Goal: Information Seeking & Learning: Understand process/instructions

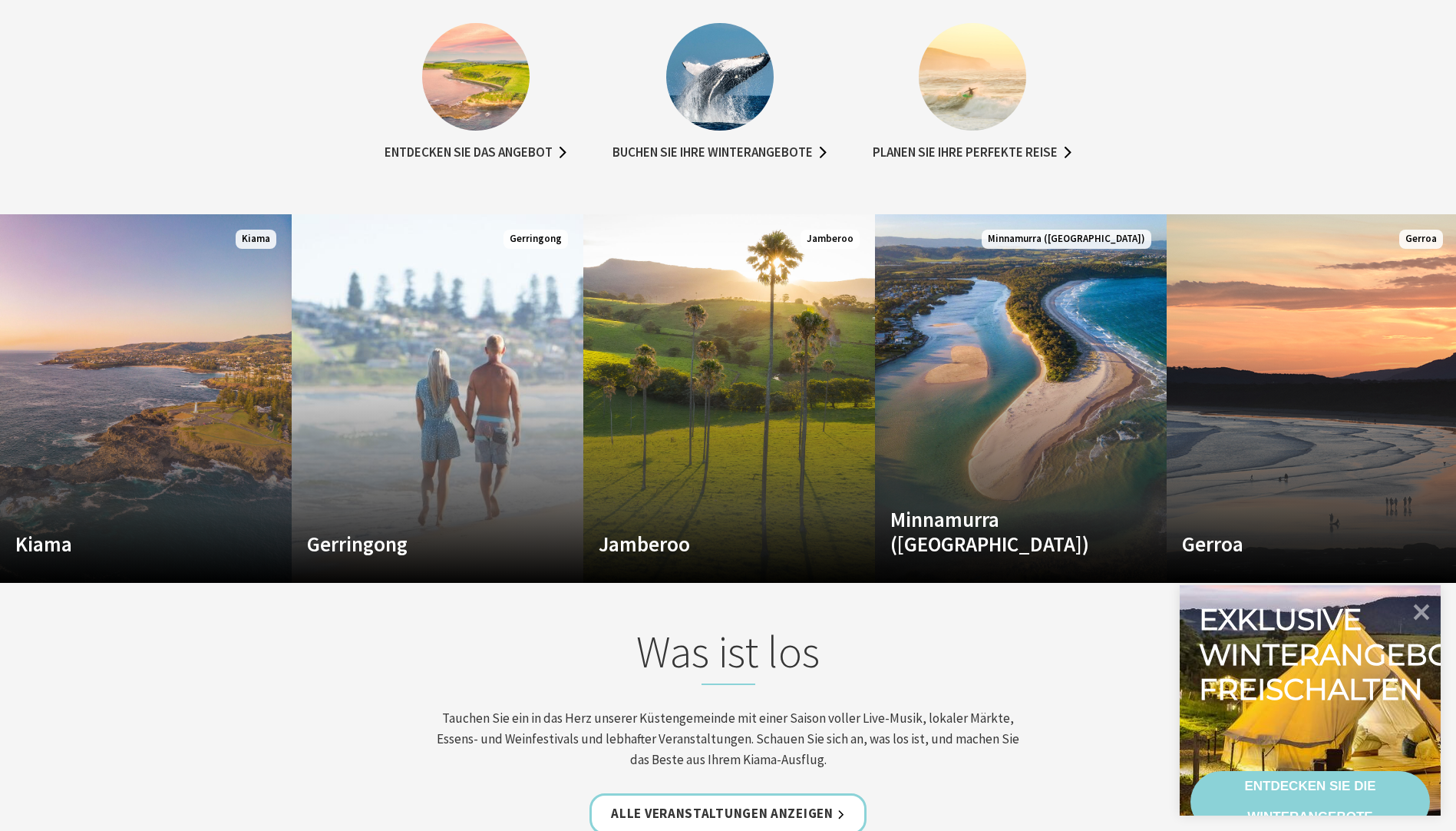
scroll to position [1075, 0]
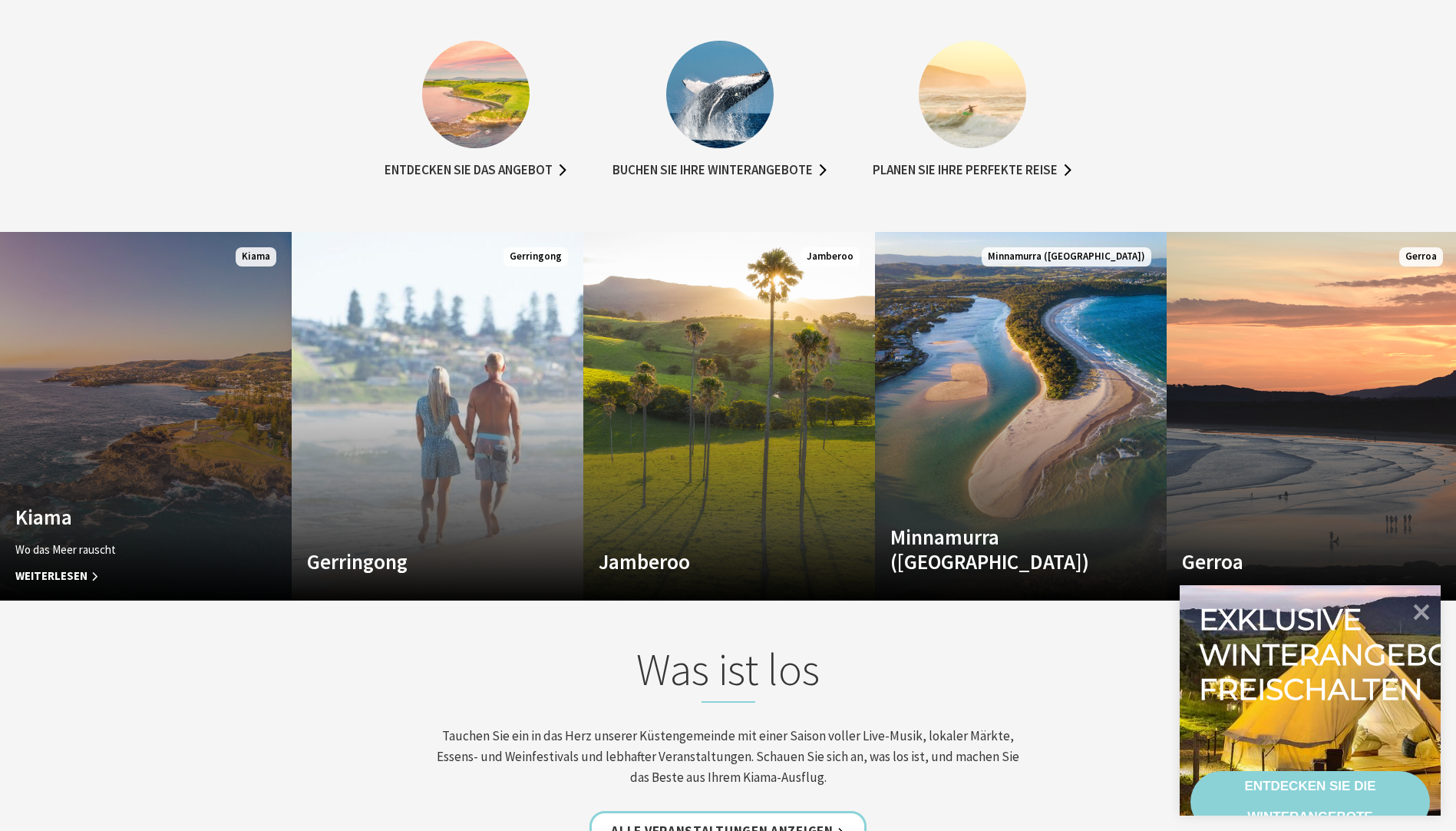
click at [48, 567] on span "Weiterlesen" at bounding box center [124, 576] width 217 height 18
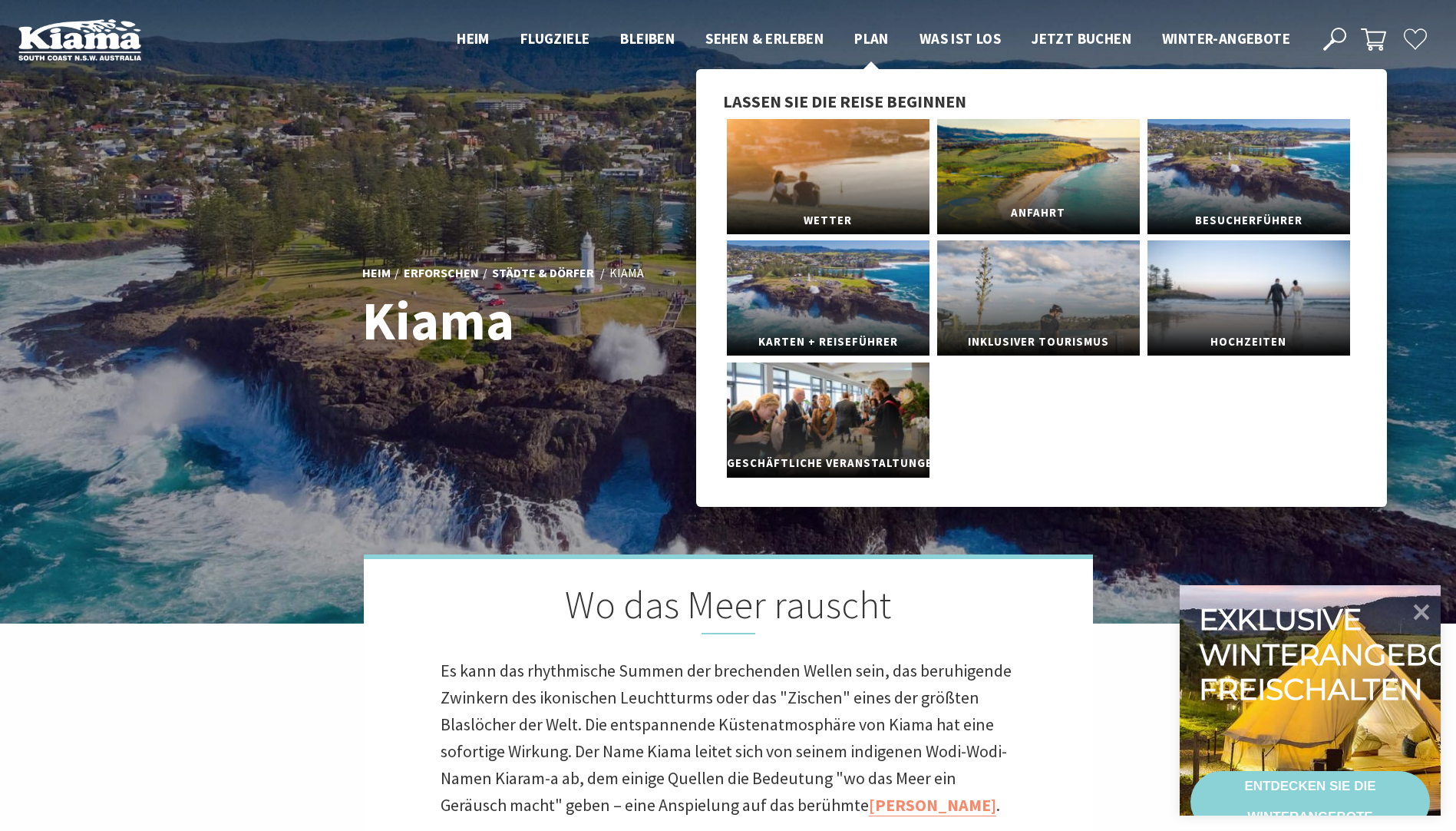
click at [1020, 211] on span "Anfahrt" at bounding box center [1038, 213] width 202 height 28
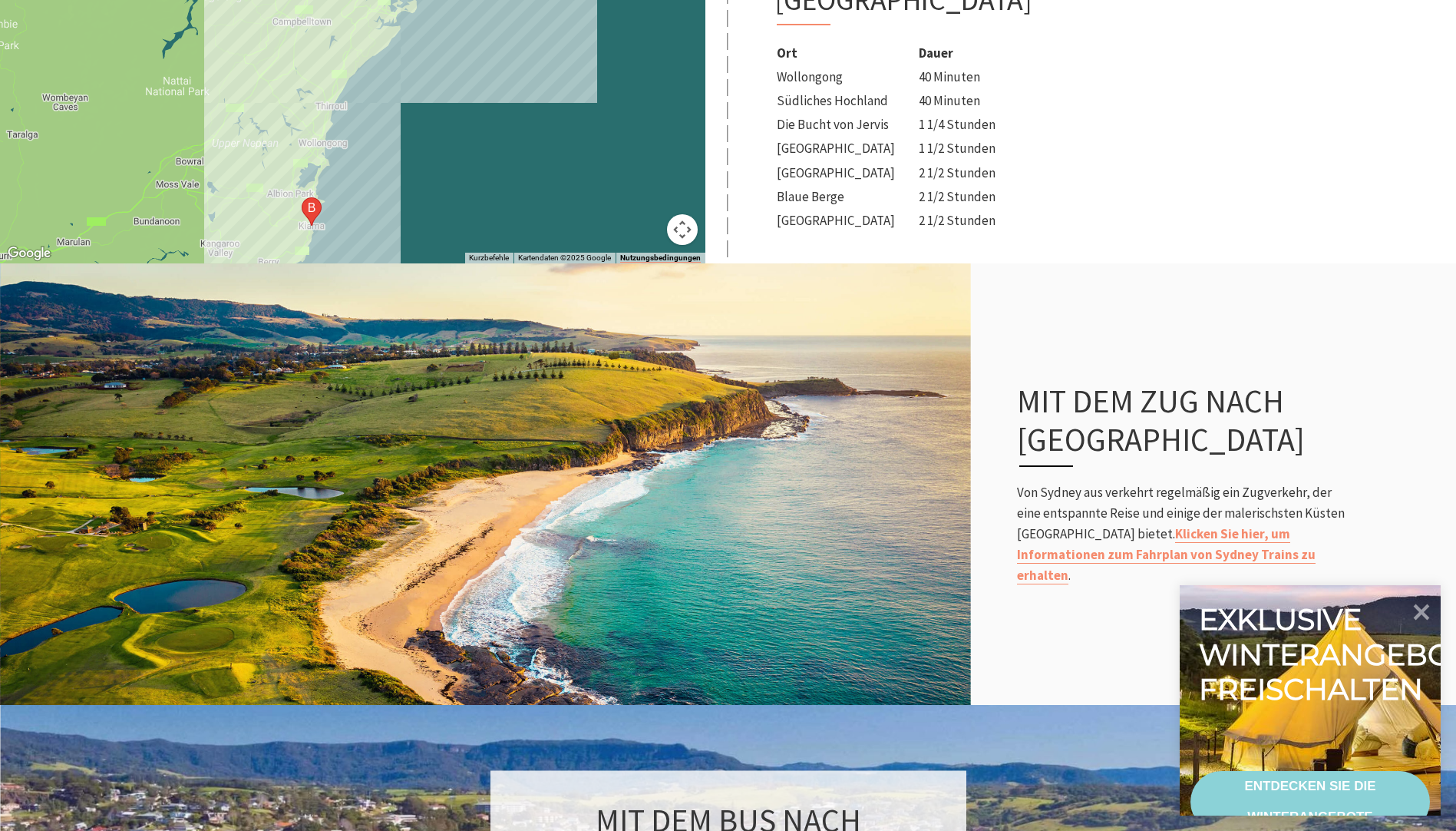
scroll to position [845, 0]
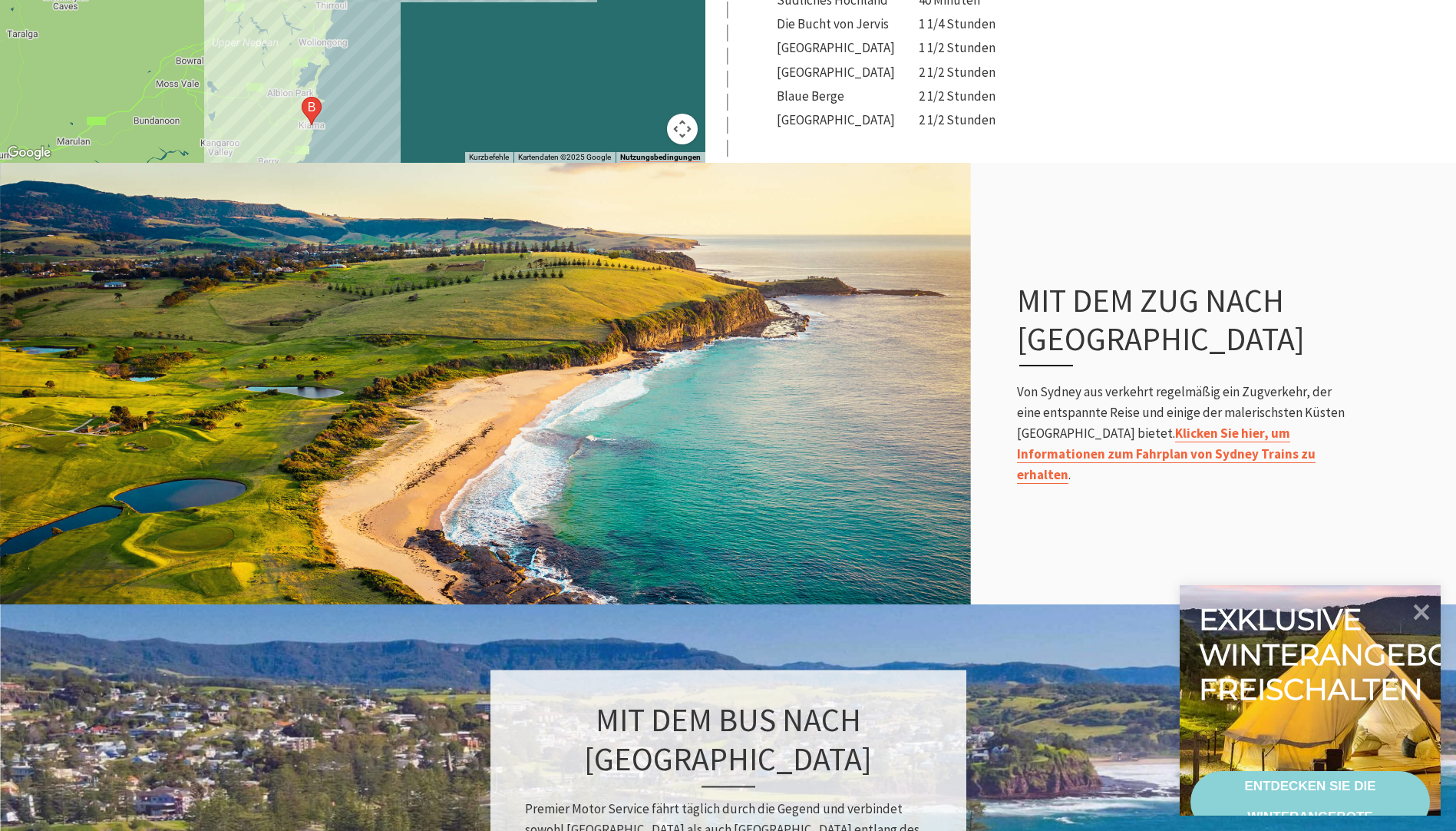
click at [1227, 445] on link "Klicken Sie hier, um Informationen zum Fahrplan von Sydney Trains zu erhalten" at bounding box center [1167, 454] width 299 height 59
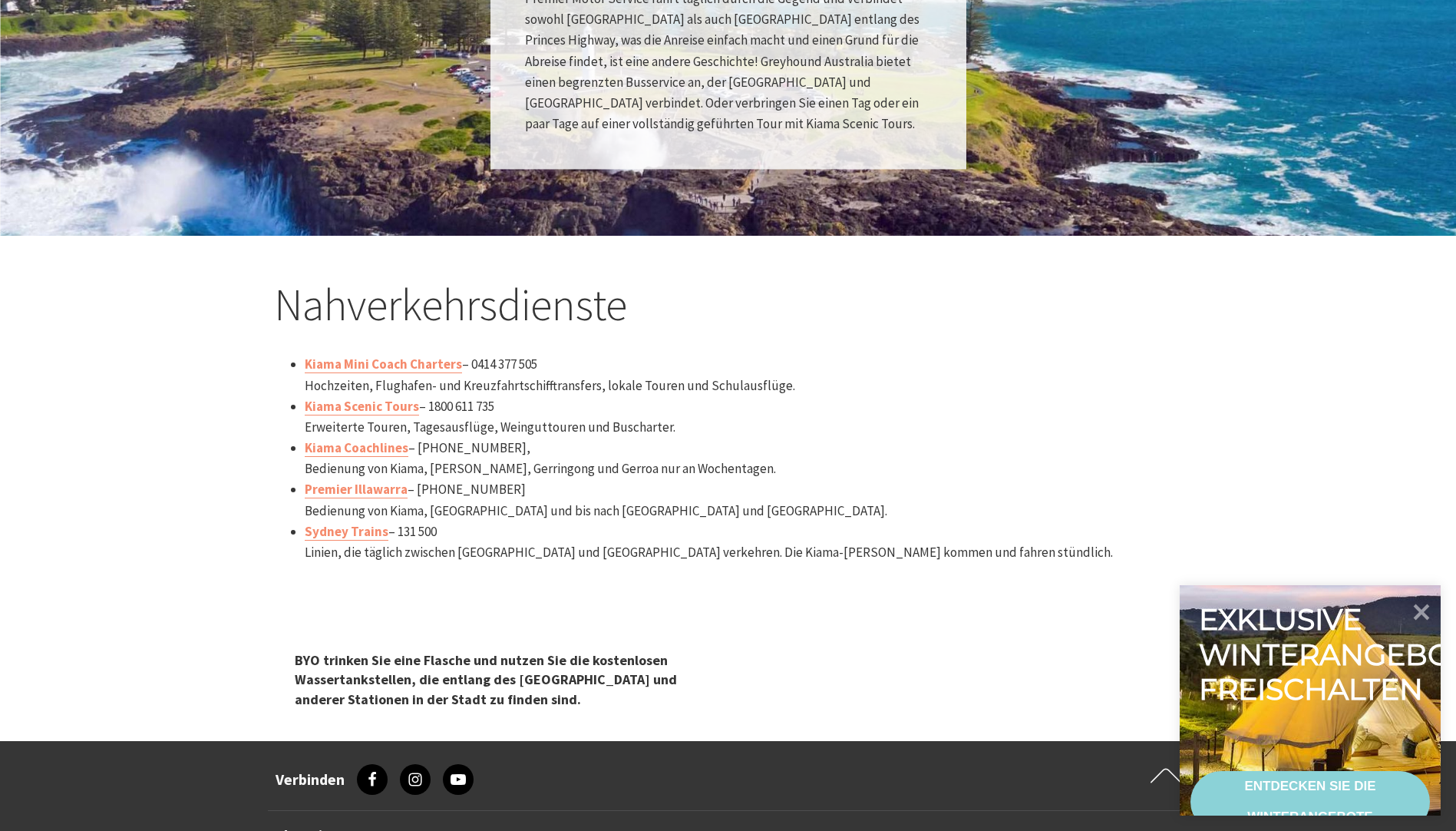
scroll to position [1689, 0]
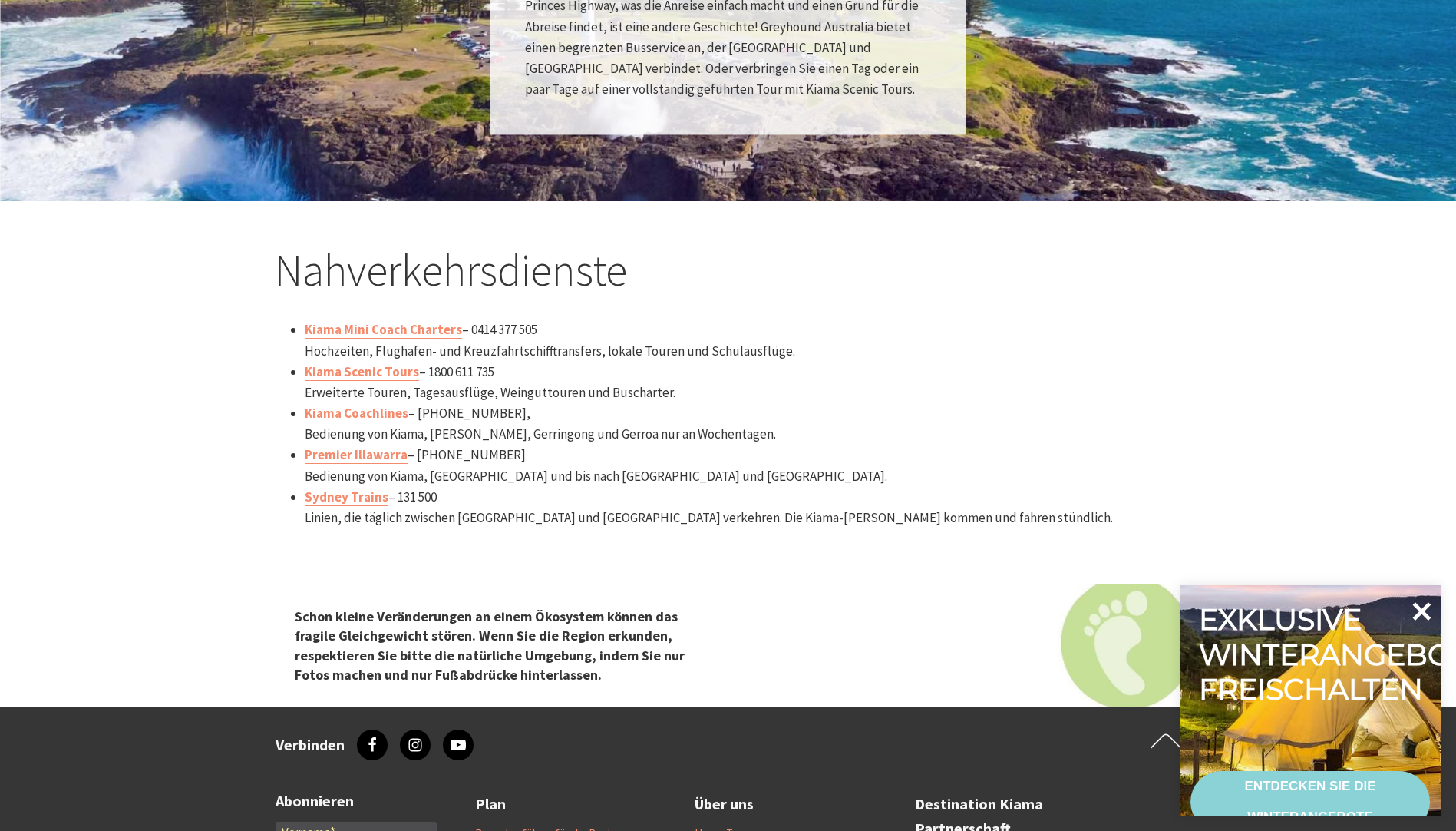
click at [1420, 609] on icon at bounding box center [1422, 611] width 18 height 18
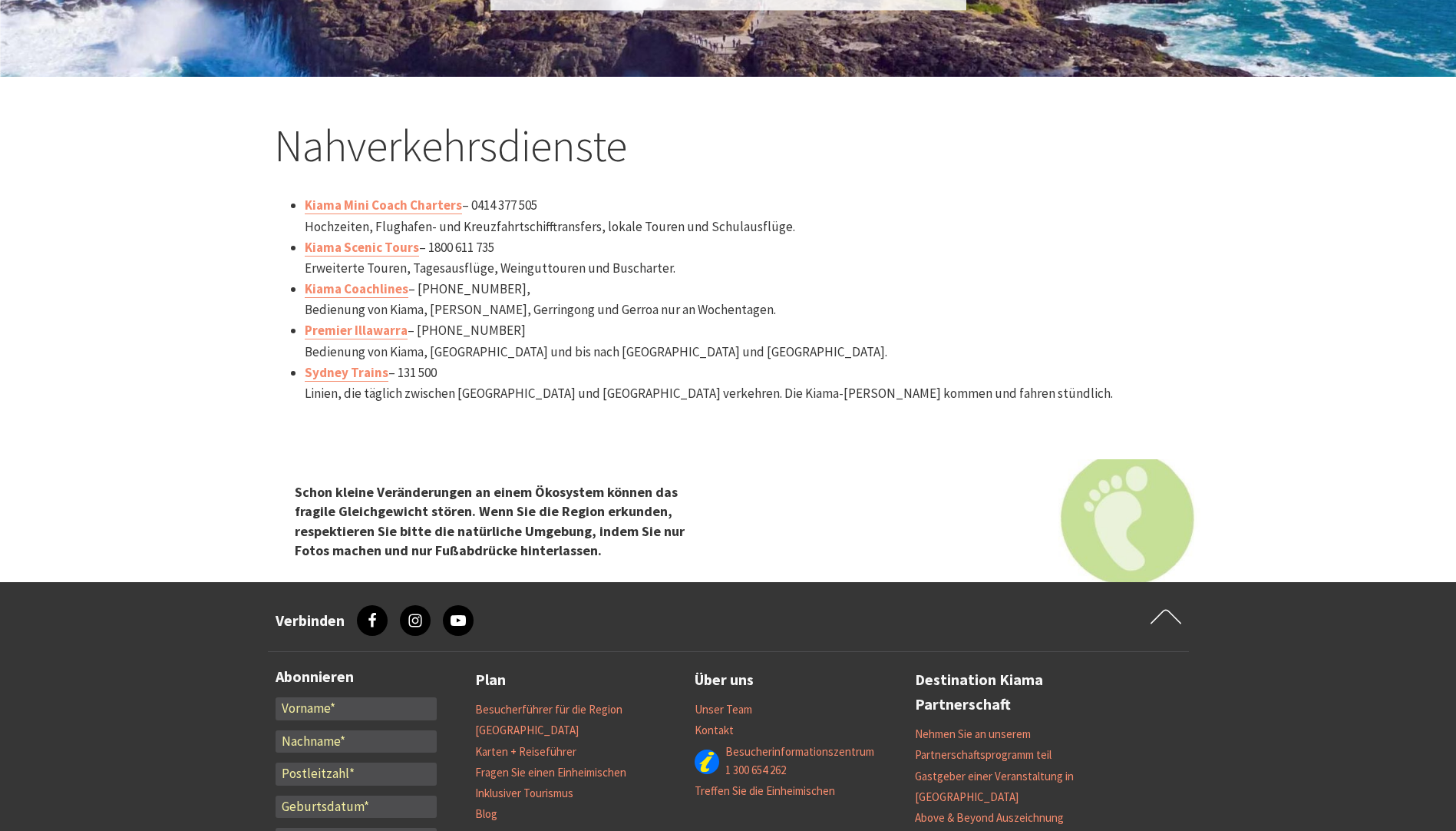
scroll to position [1843, 0]
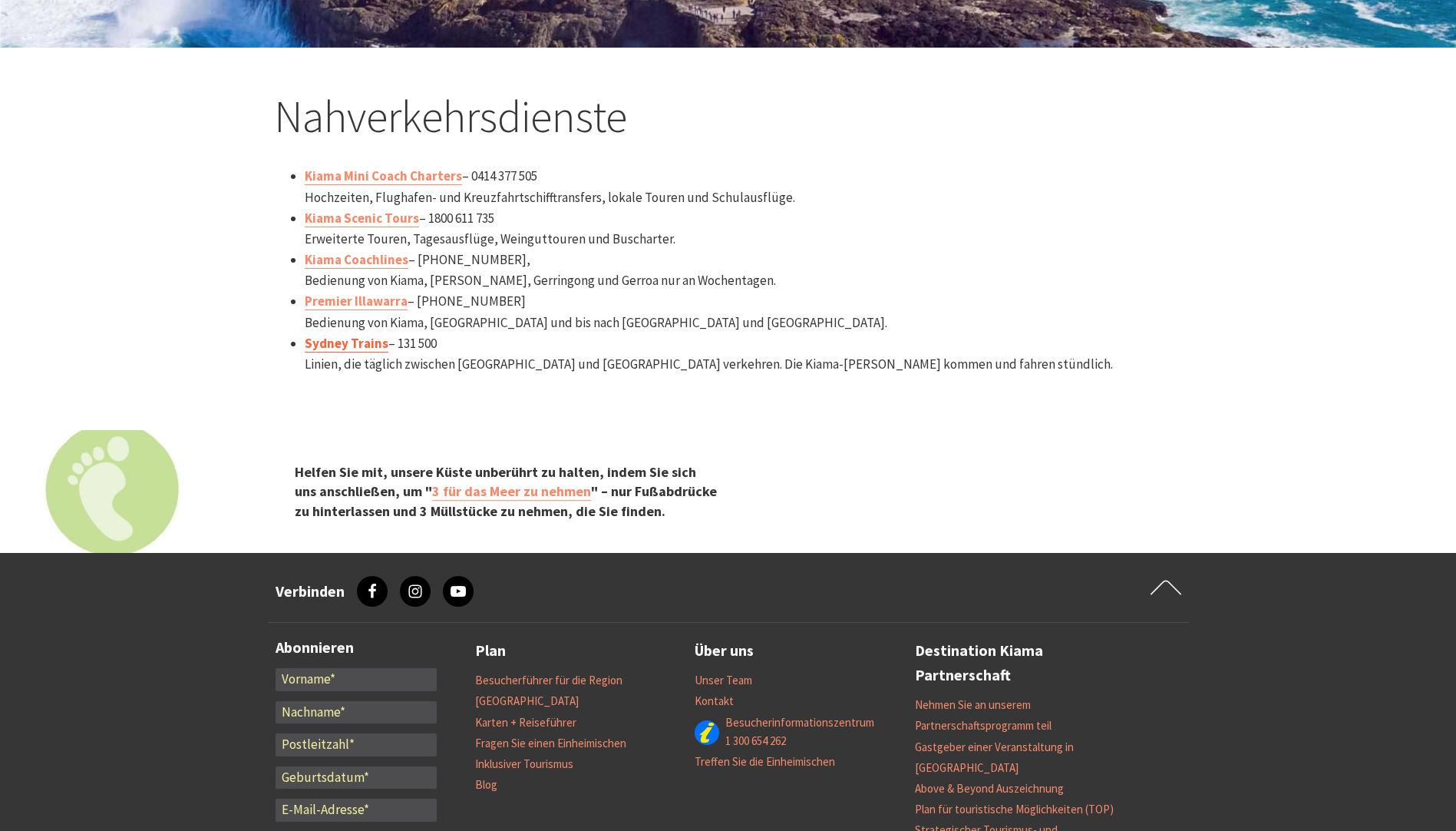
click at [331, 343] on link "Sydney Trains" at bounding box center [346, 343] width 83 height 17
